Goal: Task Accomplishment & Management: Manage account settings

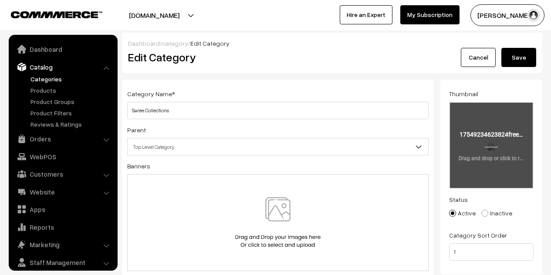
click at [485, 151] on input "file" at bounding box center [491, 145] width 83 height 85
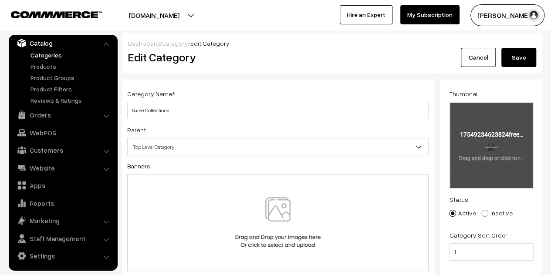
type input "C:\fakepath\woman-sitting-chair-with-flowers-background.jpg"
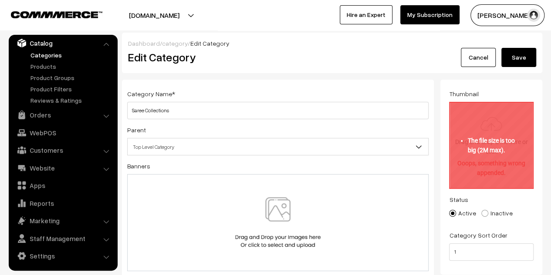
click at [478, 150] on input "file" at bounding box center [491, 145] width 83 height 85
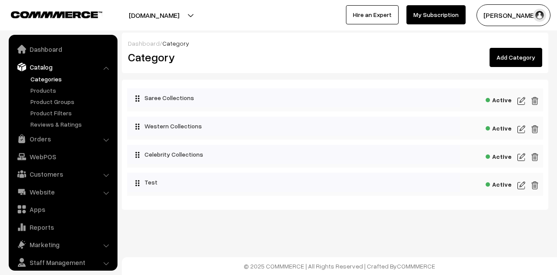
scroll to position [24, 0]
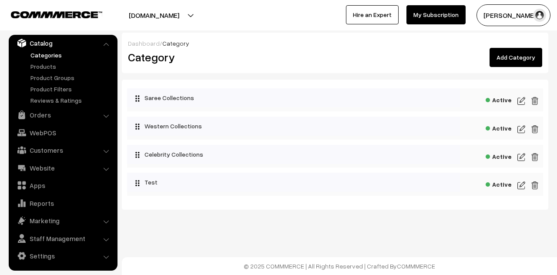
click at [523, 130] on img at bounding box center [522, 129] width 8 height 10
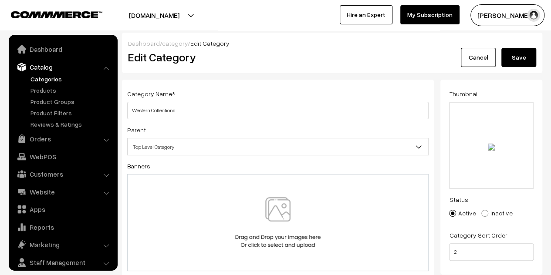
scroll to position [24, 0]
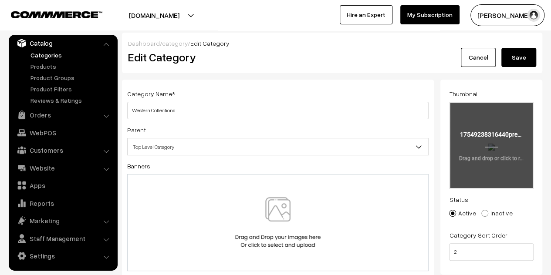
click at [515, 134] on input "file" at bounding box center [491, 145] width 83 height 85
type input "C:\fakepath\seducing-woman-red-dress-standing-abandoned-house (1).jpg"
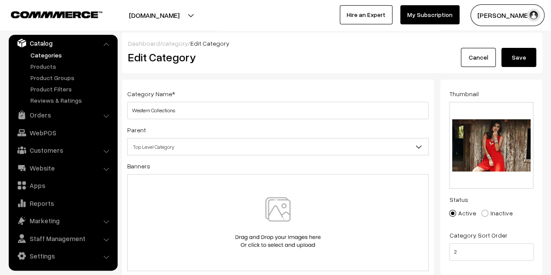
click at [519, 55] on button "Save" at bounding box center [518, 57] width 35 height 19
